Goal: Transaction & Acquisition: Purchase product/service

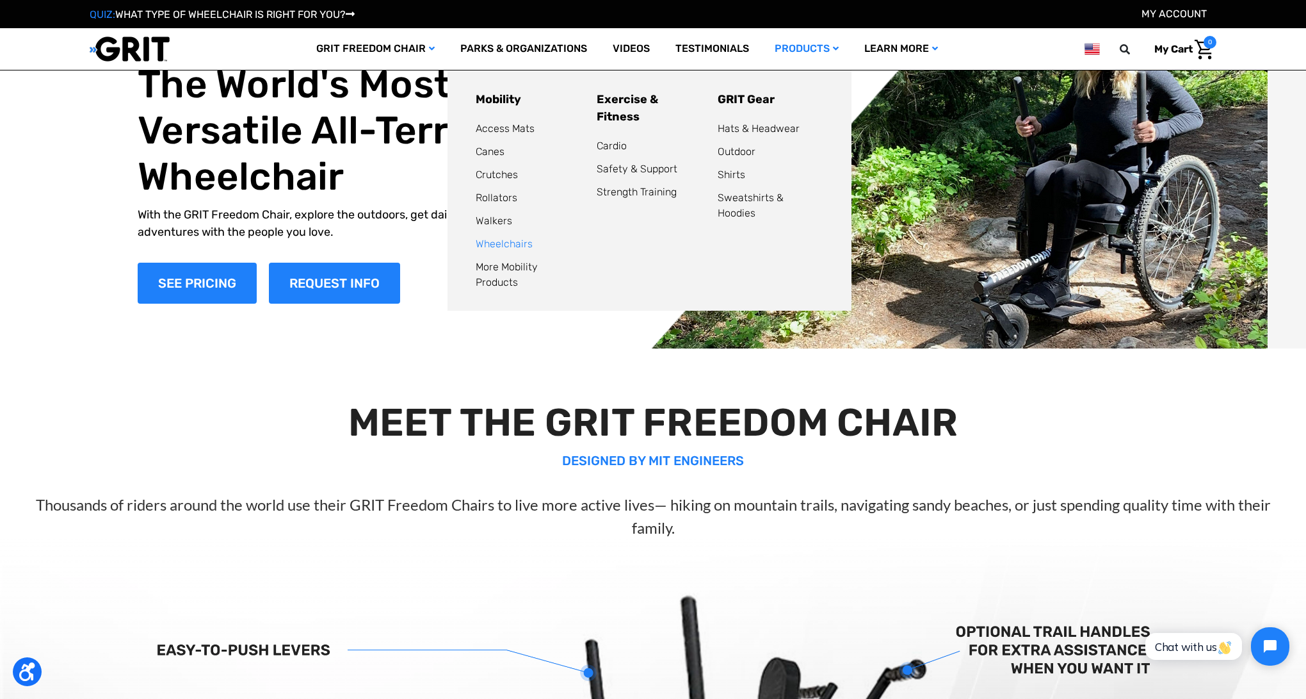
click at [508, 244] on link "Wheelchairs" at bounding box center [504, 244] width 57 height 12
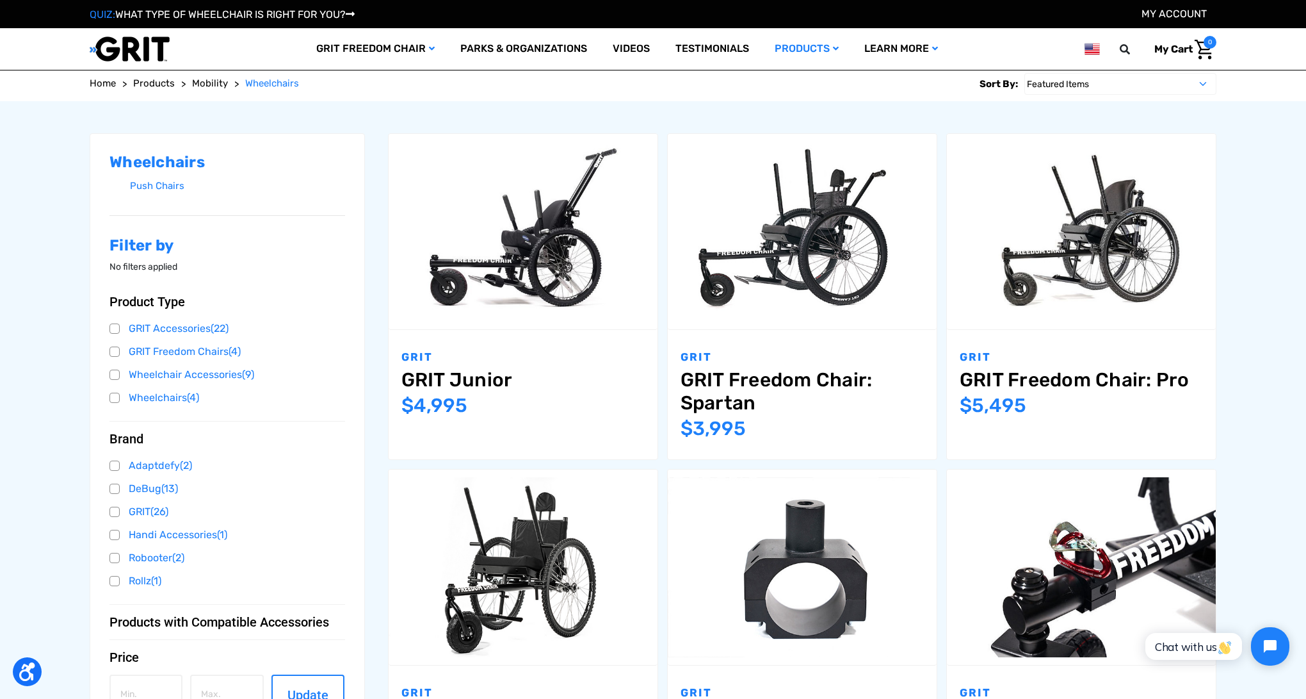
scroll to position [197, 0]
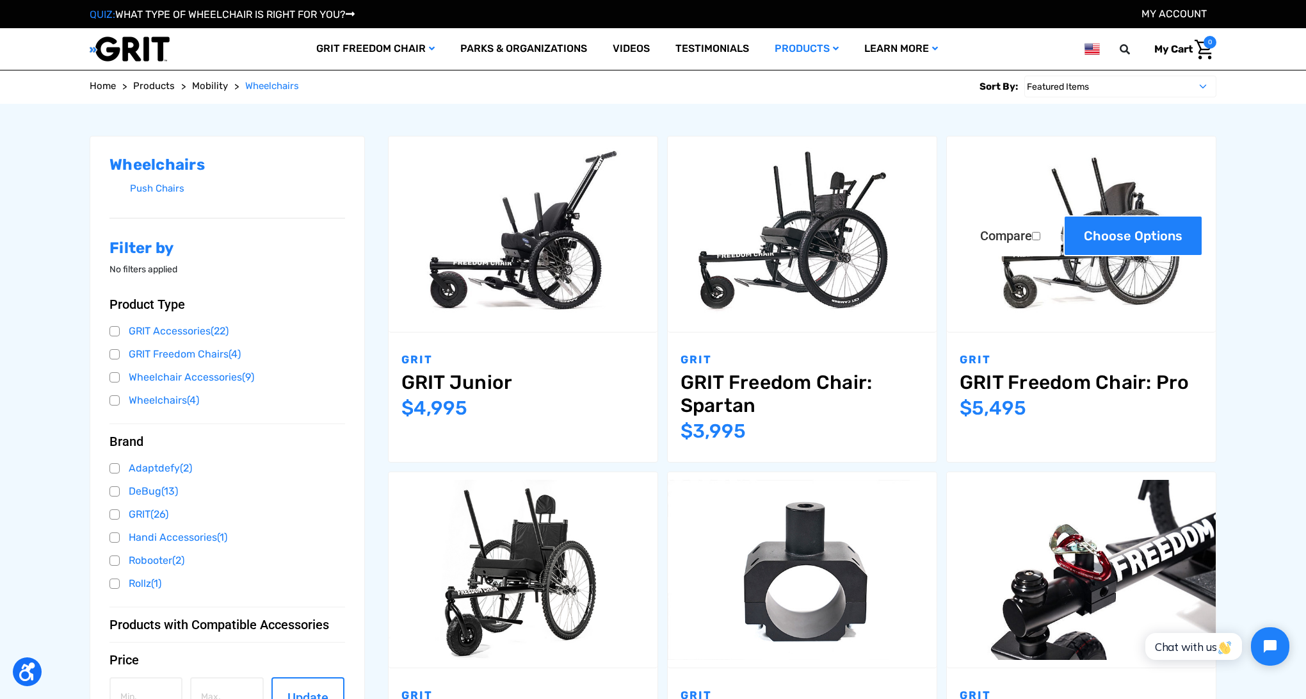
click at [1124, 238] on link "Choose Options" at bounding box center [1134, 235] width 140 height 41
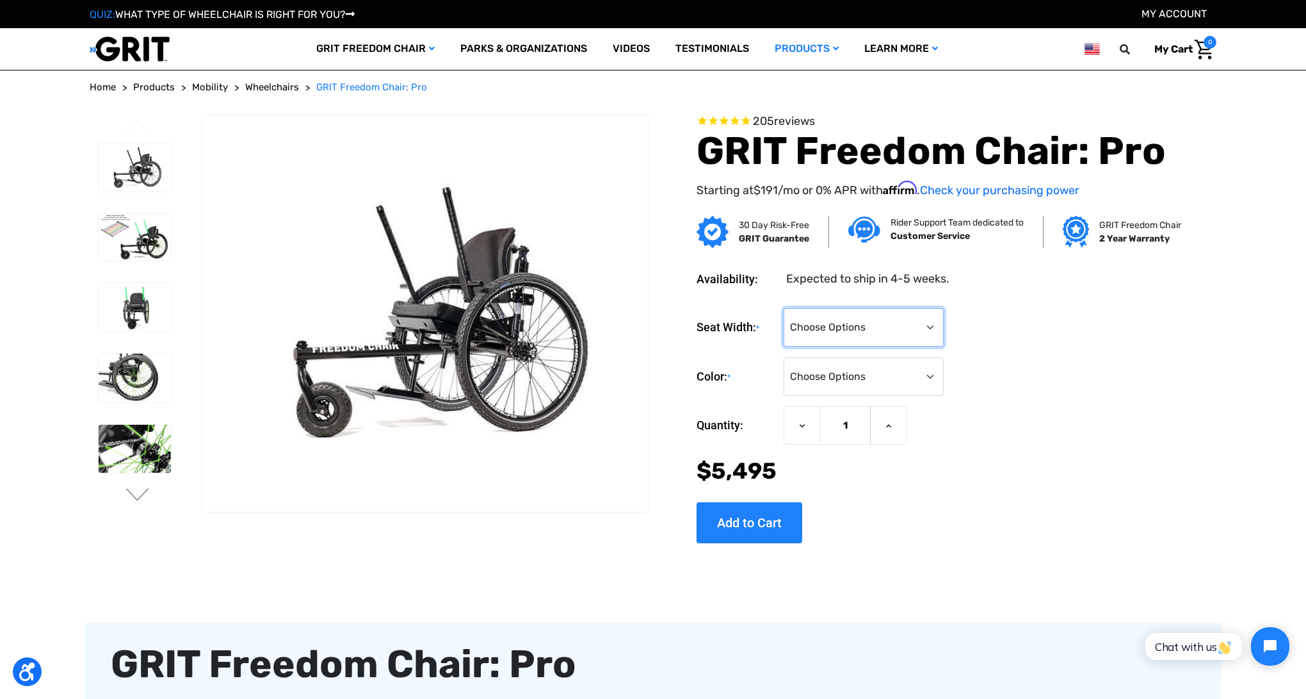
select select "325"
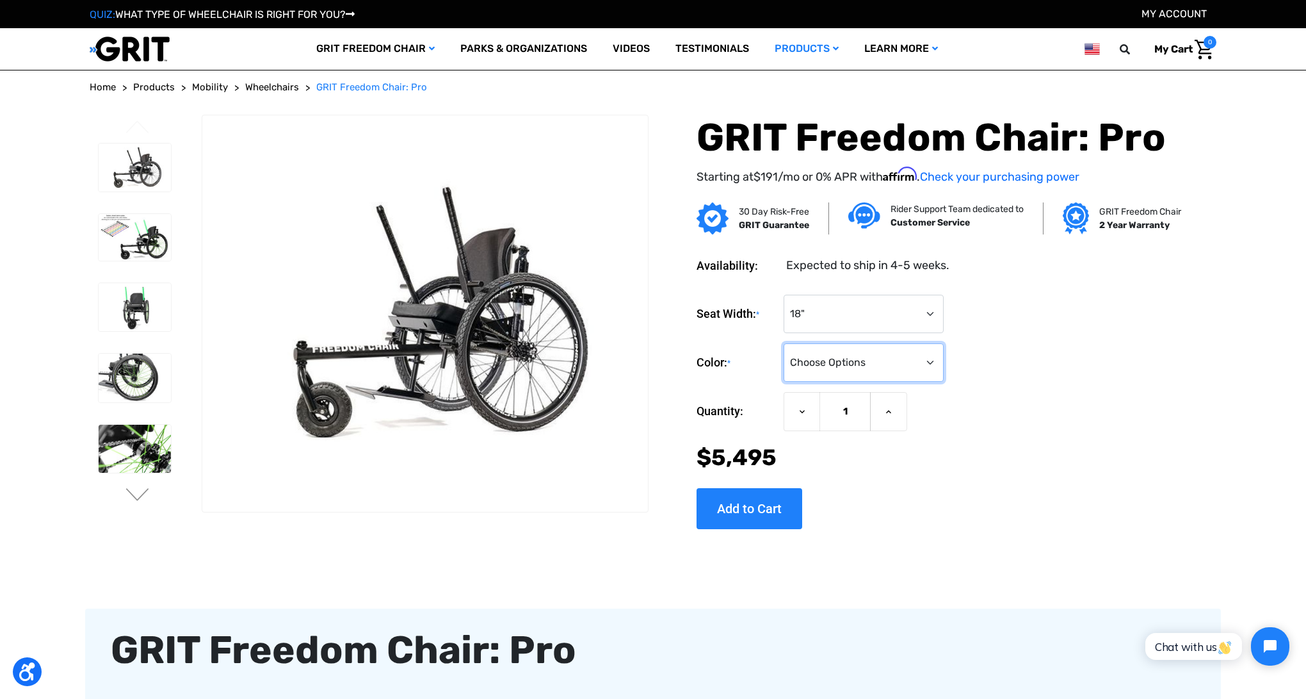
select select "330"
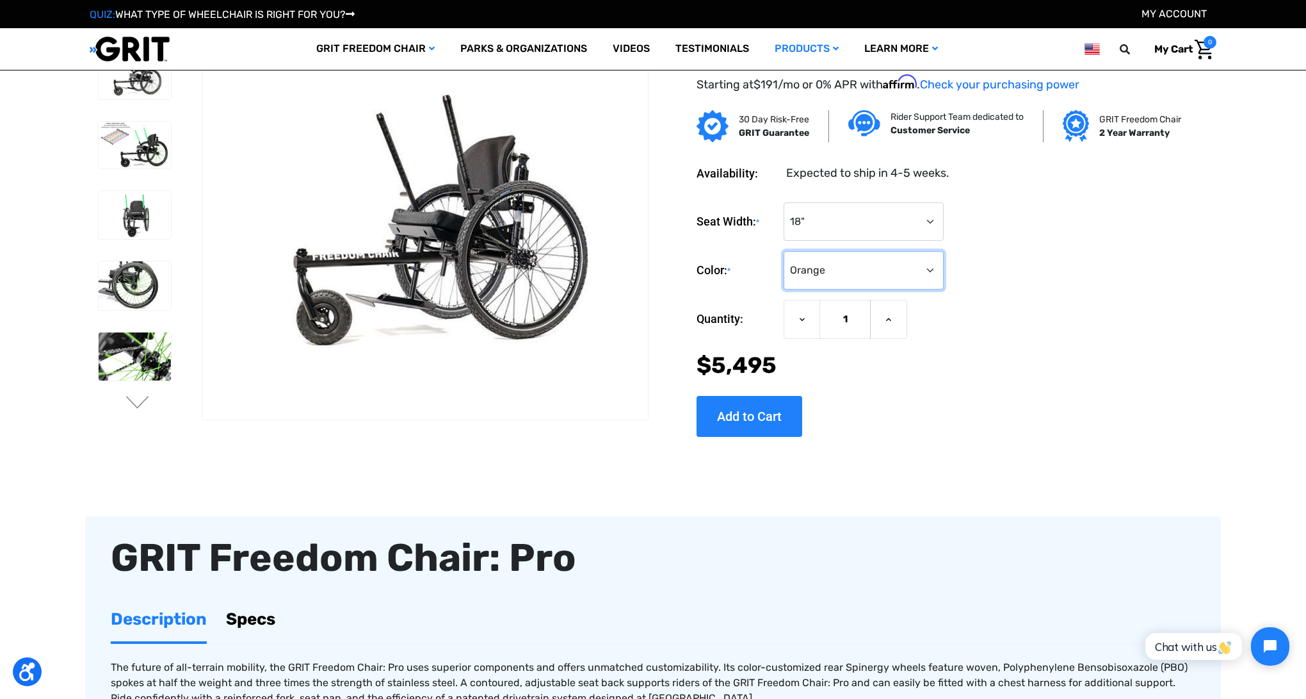
scroll to position [20, 0]
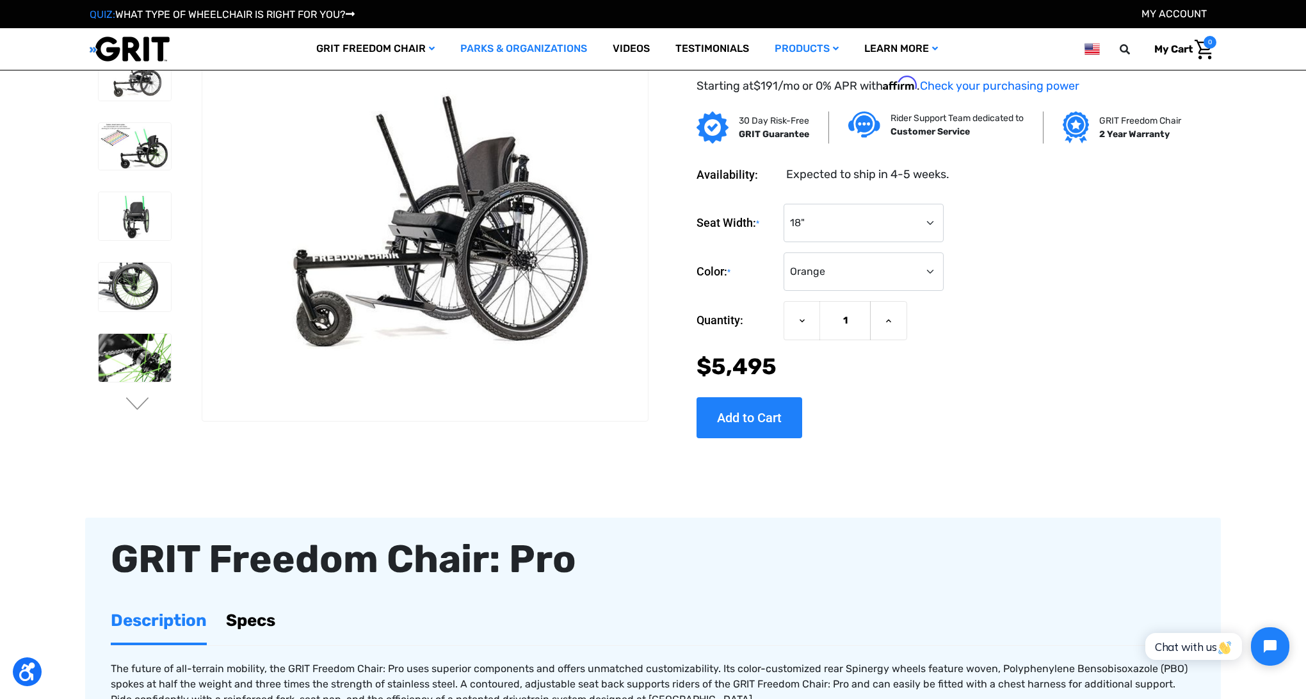
click at [508, 47] on link "Parks & Organizations" at bounding box center [524, 49] width 152 height 42
